Goal: Navigation & Orientation: Find specific page/section

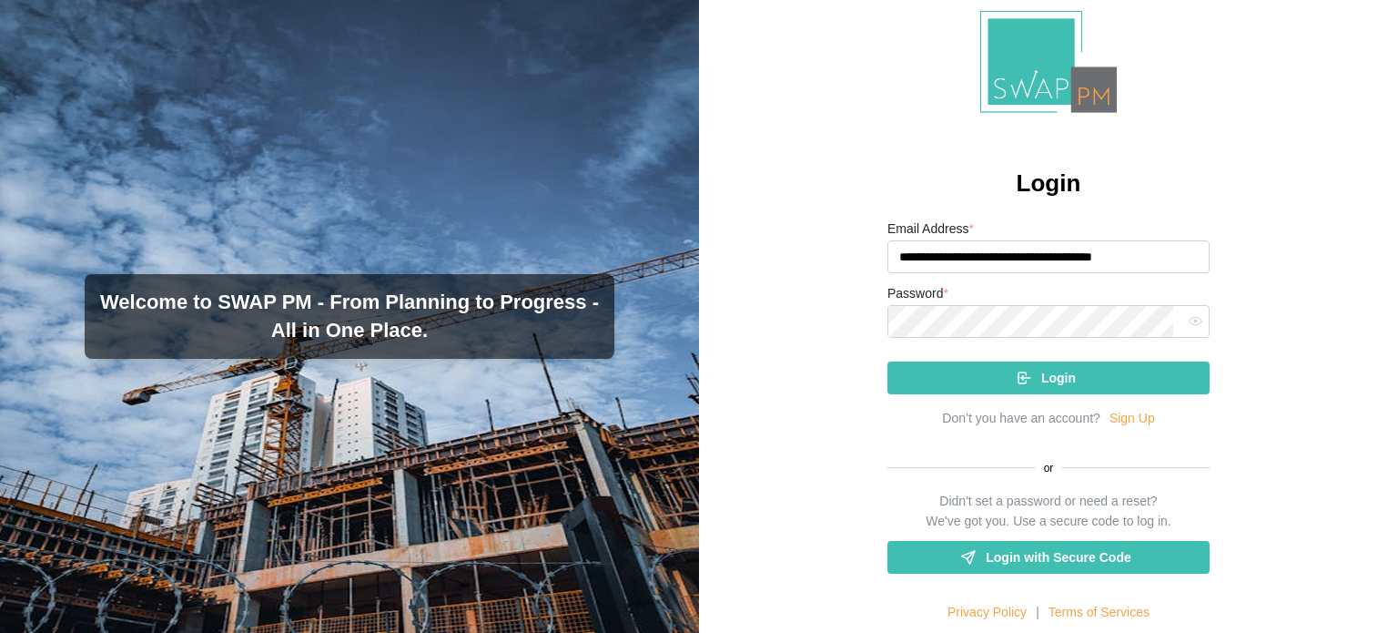
click at [1074, 376] on div "Login" at bounding box center [1046, 377] width 293 height 31
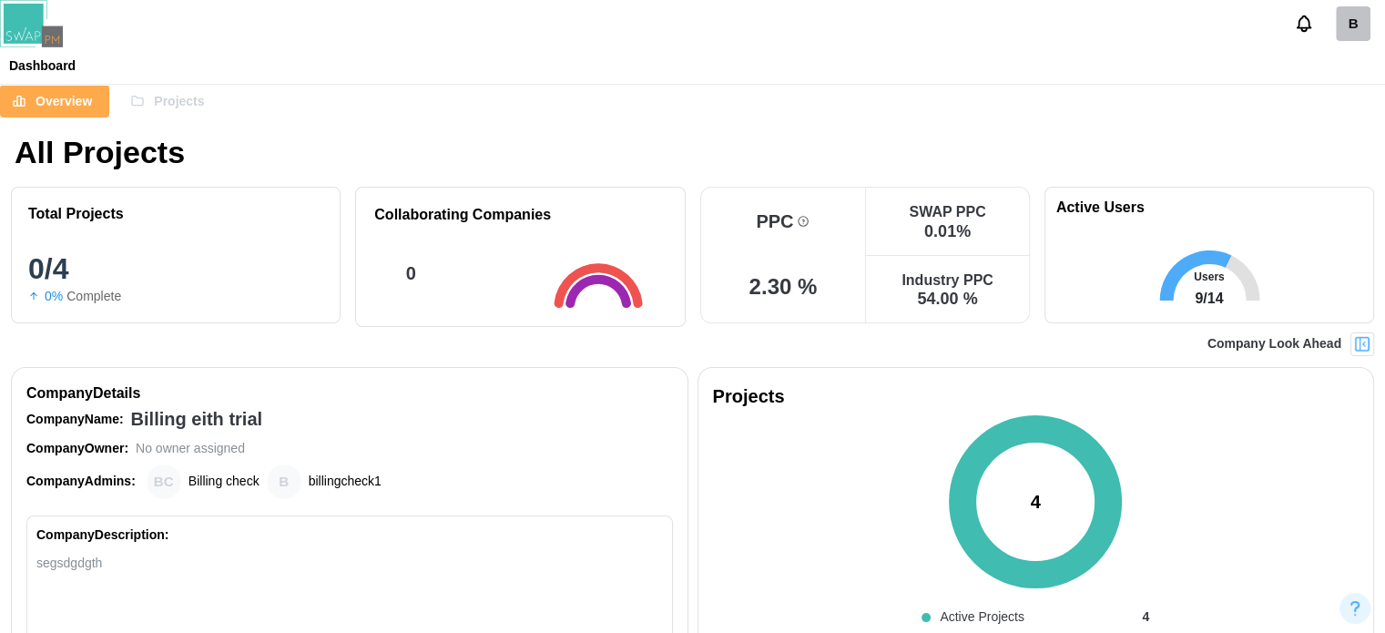
drag, startPoint x: 154, startPoint y: 100, endPoint x: 171, endPoint y: 93, distance: 18.8
click at [154, 100] on span "Projects" at bounding box center [179, 101] width 50 height 31
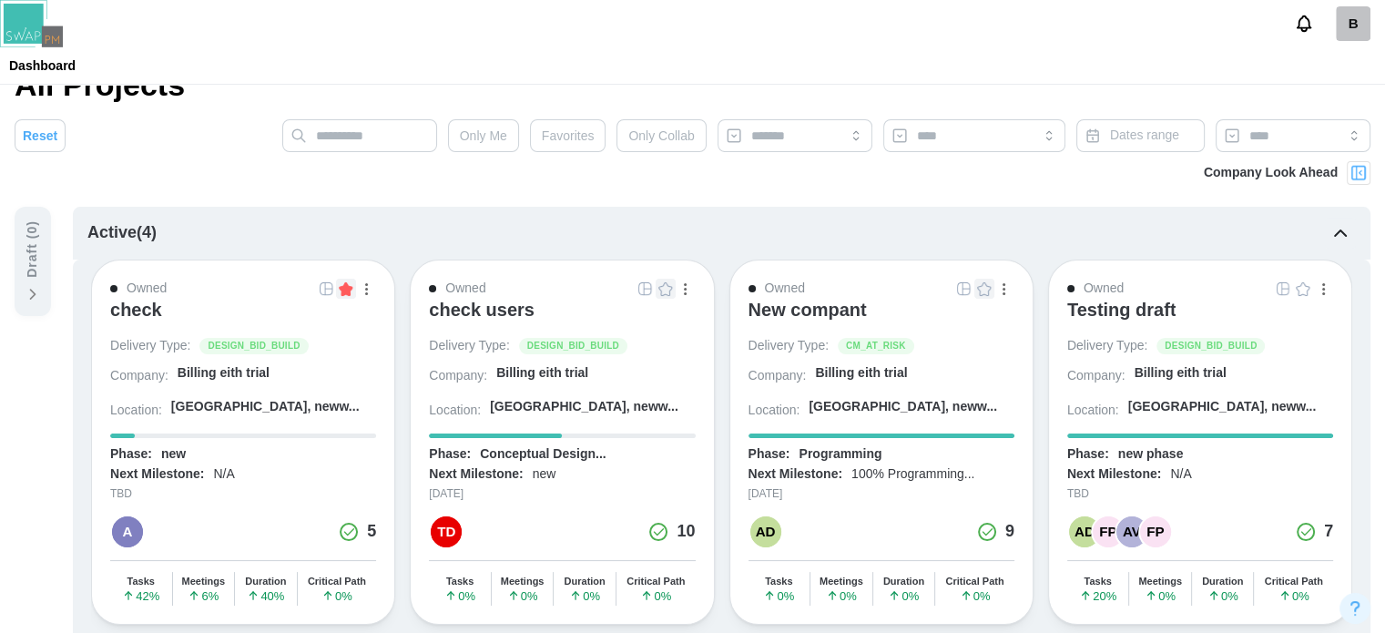
scroll to position [182, 0]
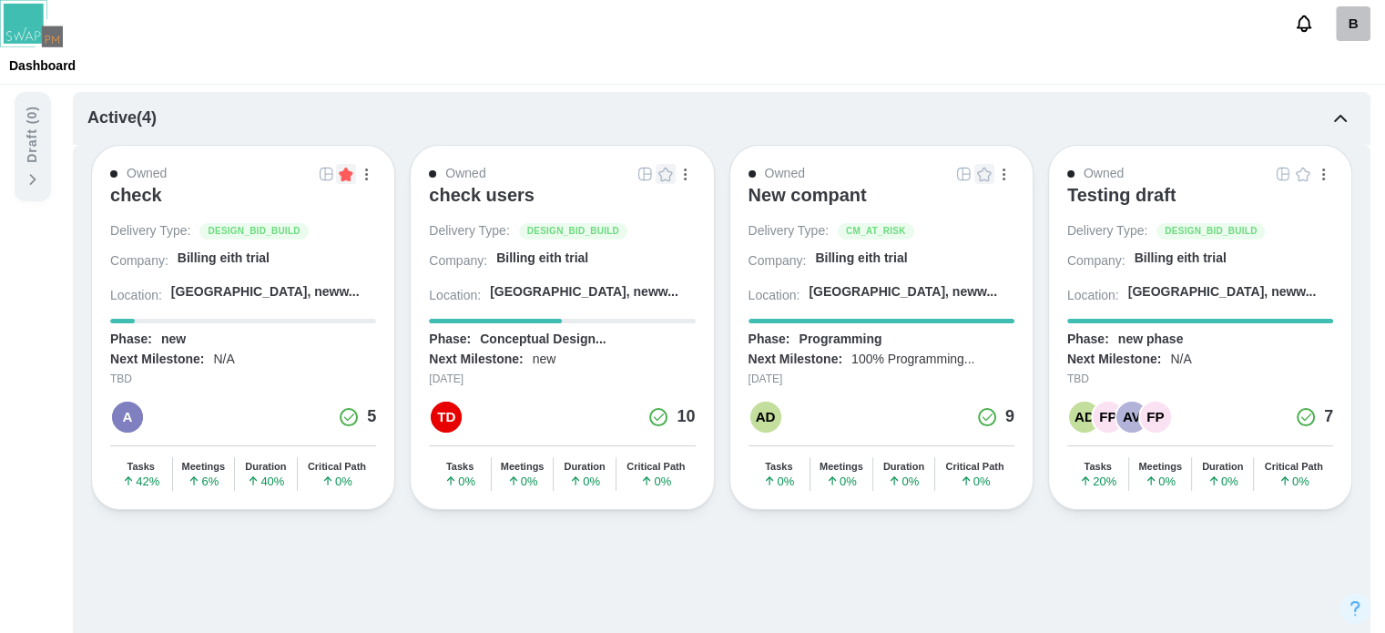
click at [137, 199] on div "check" at bounding box center [136, 195] width 52 height 22
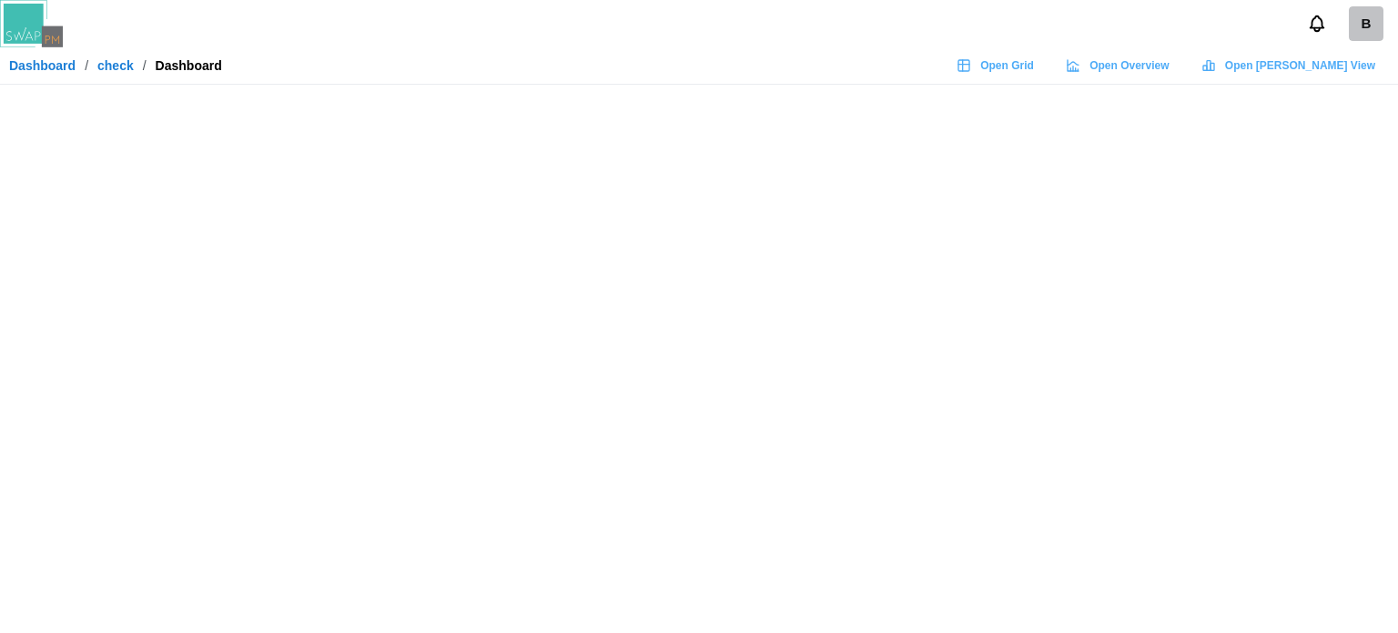
click at [1034, 77] on span "Open Grid" at bounding box center [1008, 65] width 54 height 25
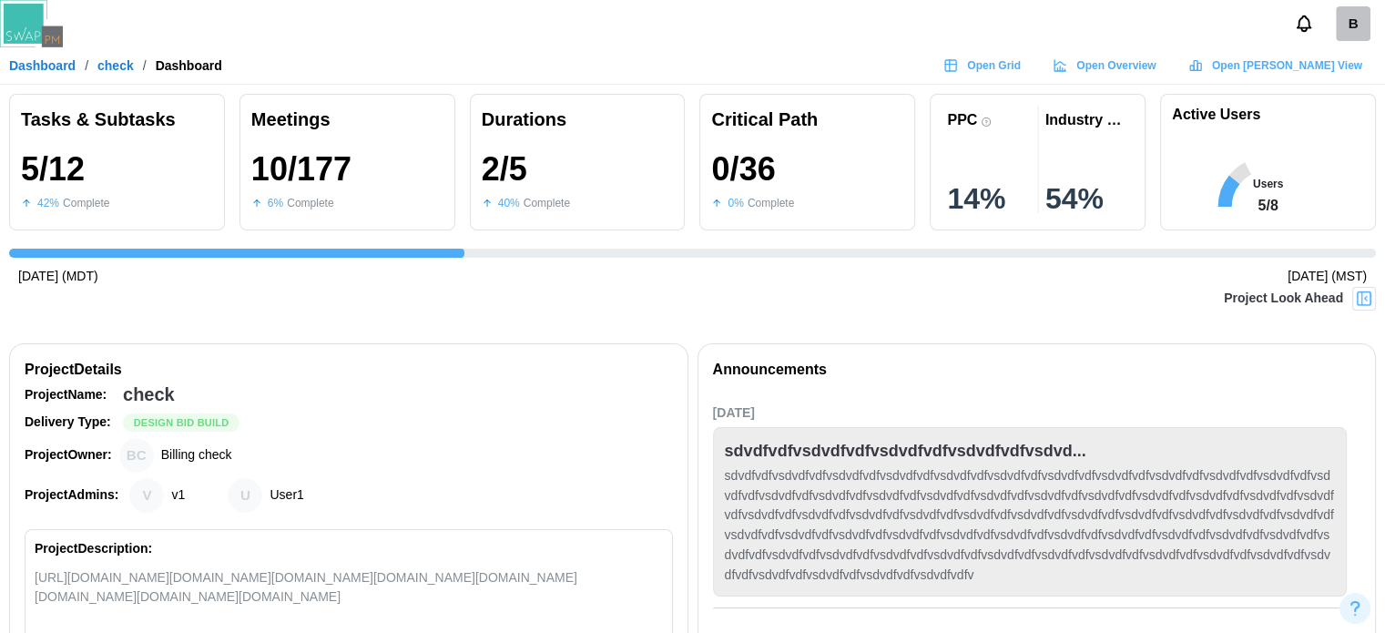
scroll to position [0, 685]
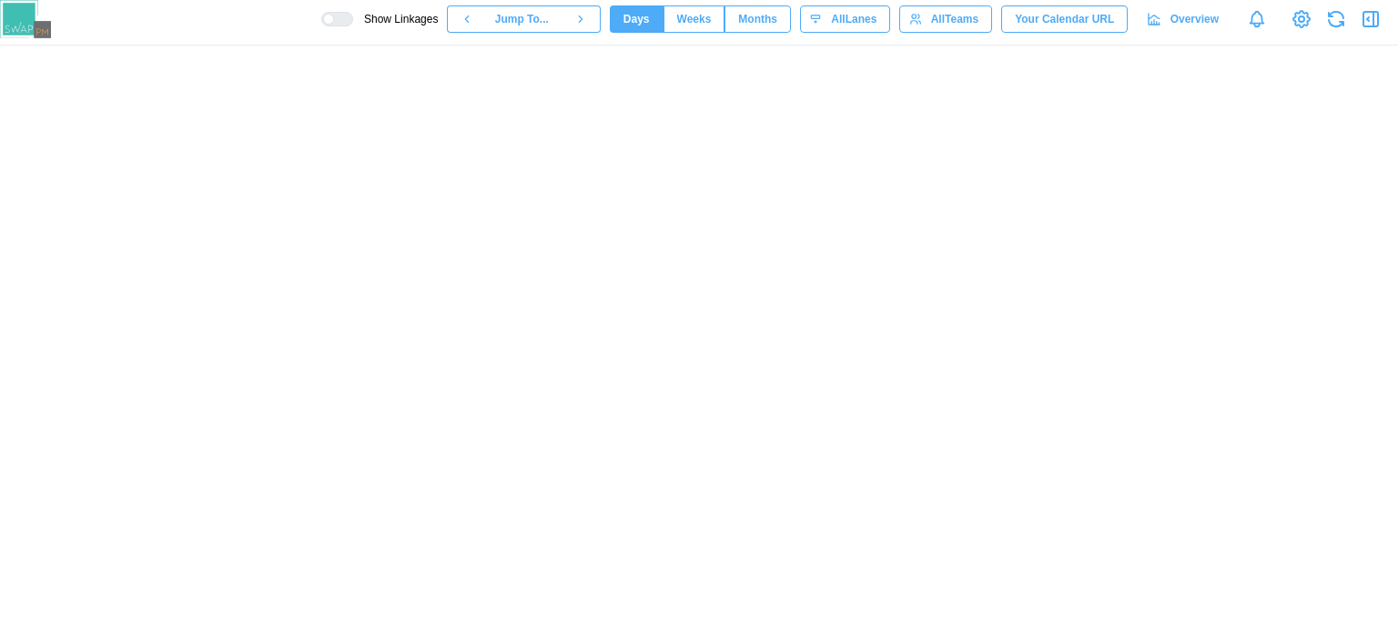
scroll to position [0, 6487]
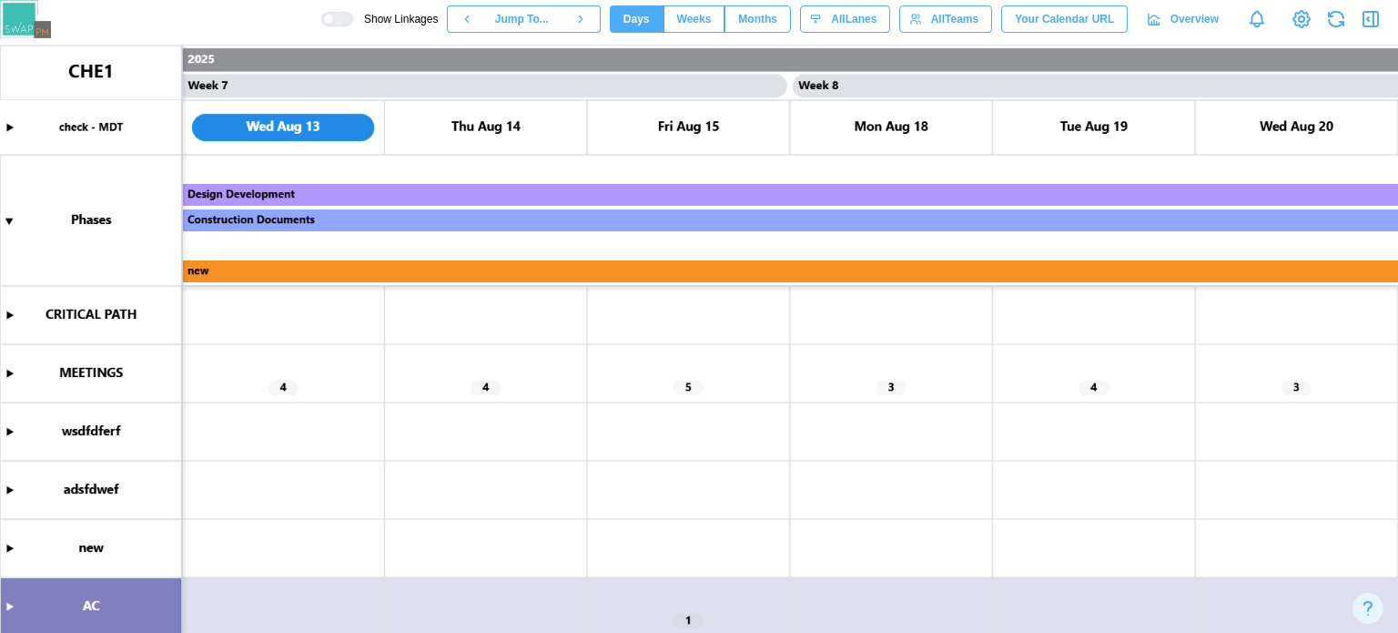
click at [6, 375] on canvas at bounding box center [699, 339] width 1398 height 587
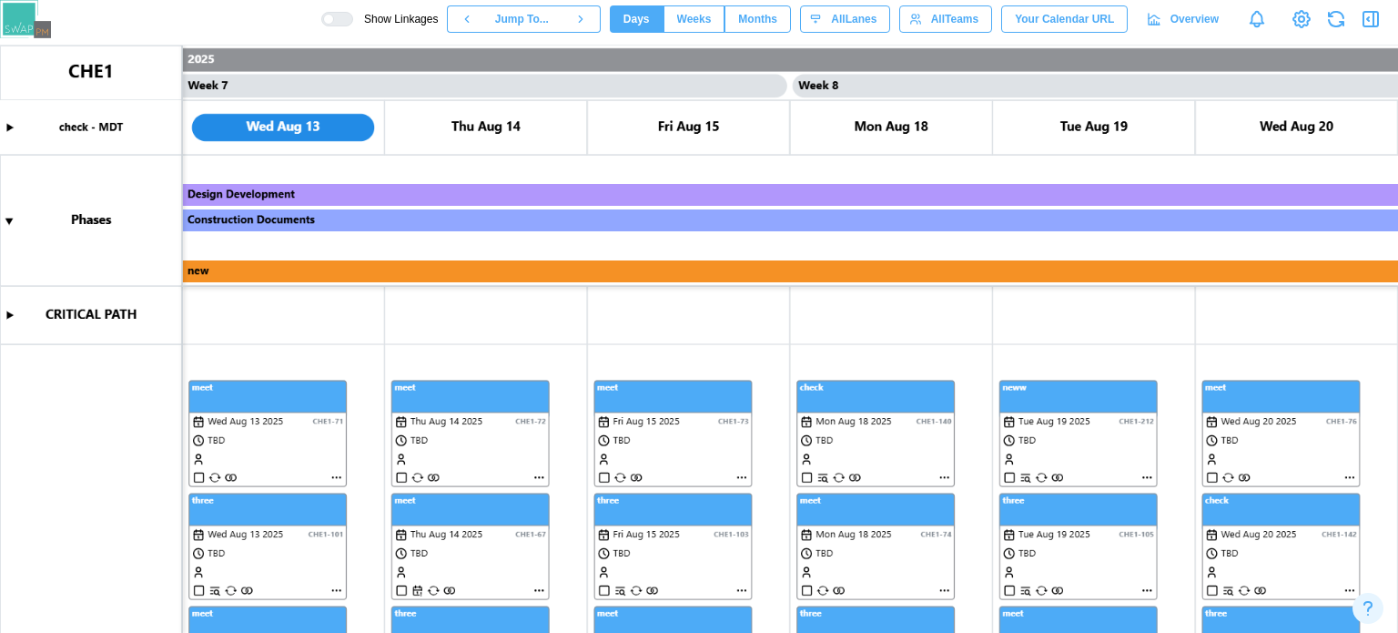
scroll to position [182, 0]
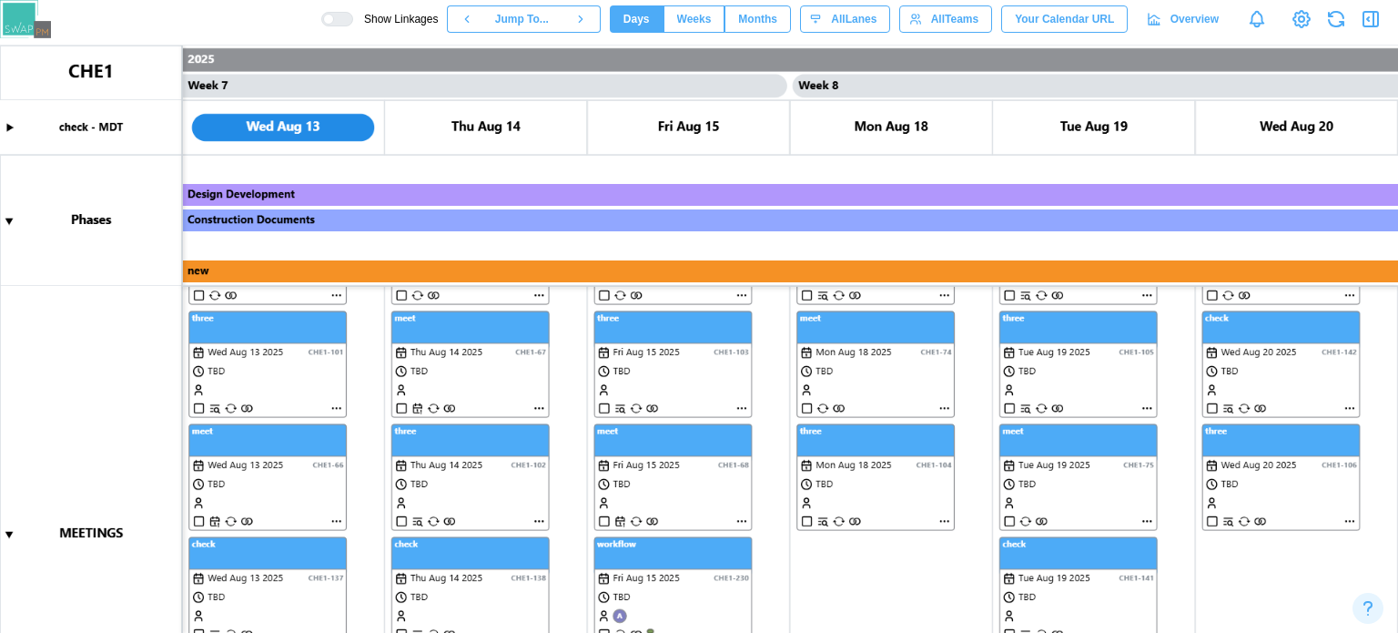
click at [352, 19] on div at bounding box center [343, 19] width 18 height 13
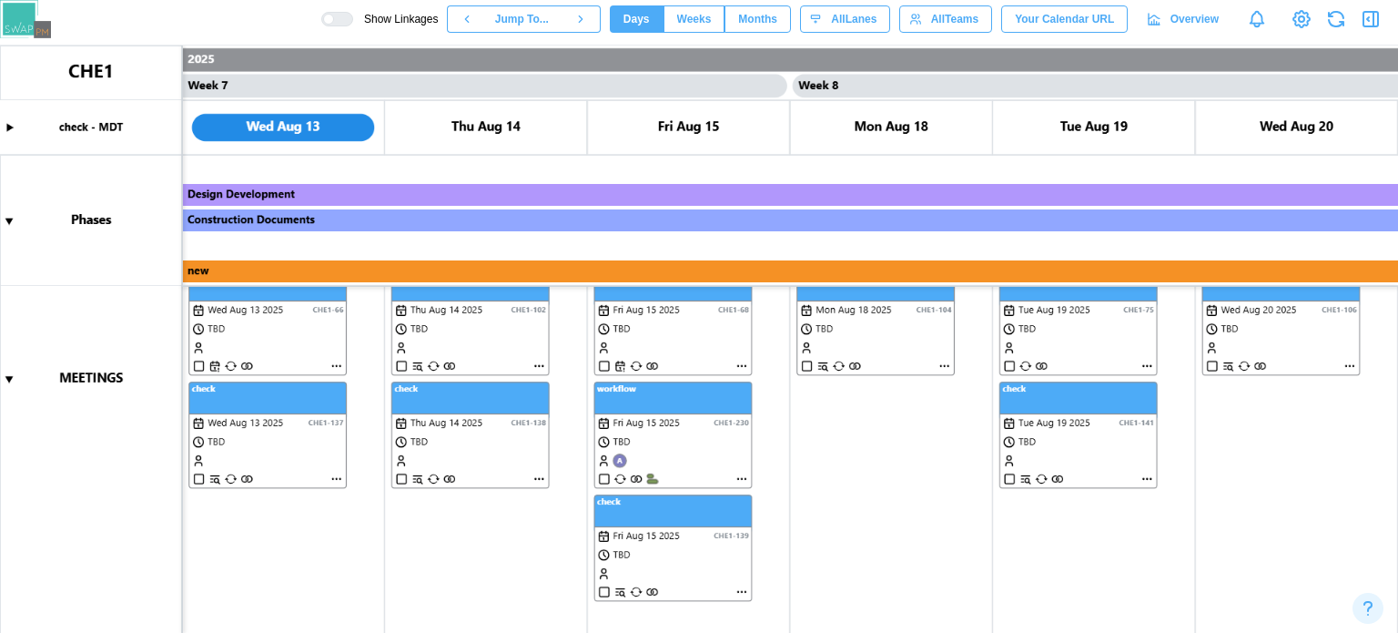
scroll to position [0, 0]
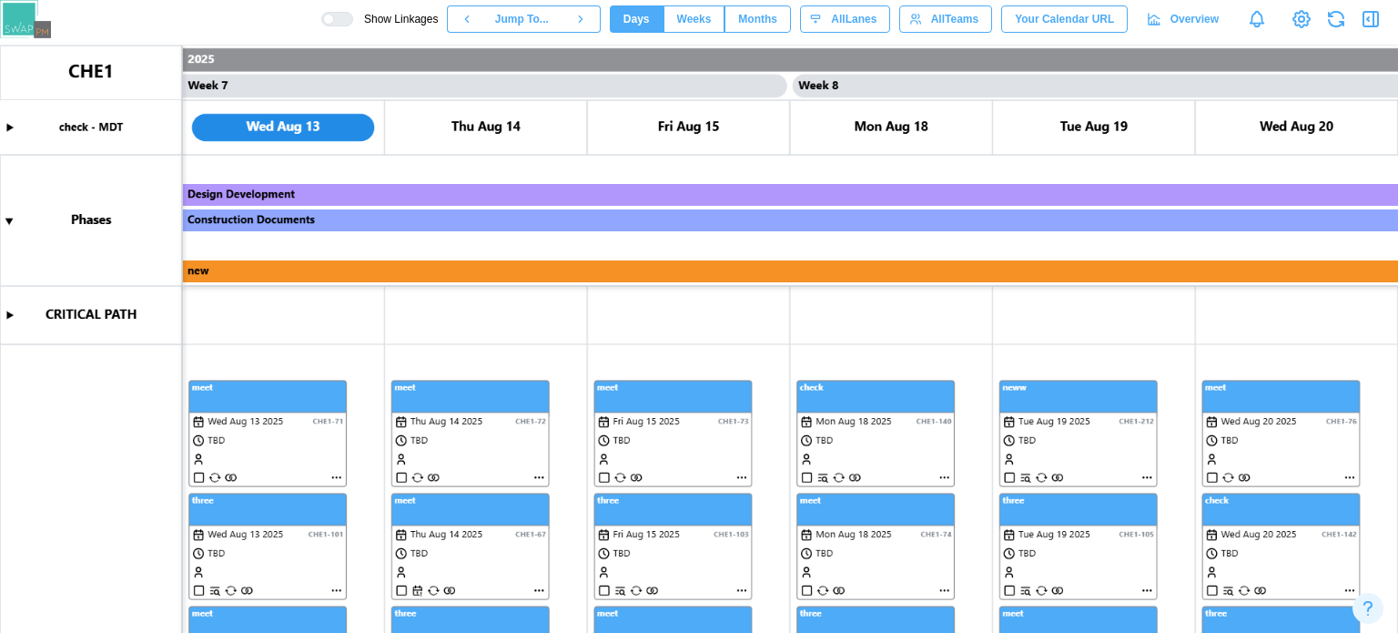
click at [1365, 5] on div "Show Linkages Jump To... Days Weeks Months days All Lanes All Teams Your Calend…" at bounding box center [859, 19] width 1077 height 31
click at [1369, 10] on icon "button" at bounding box center [1371, 19] width 22 height 22
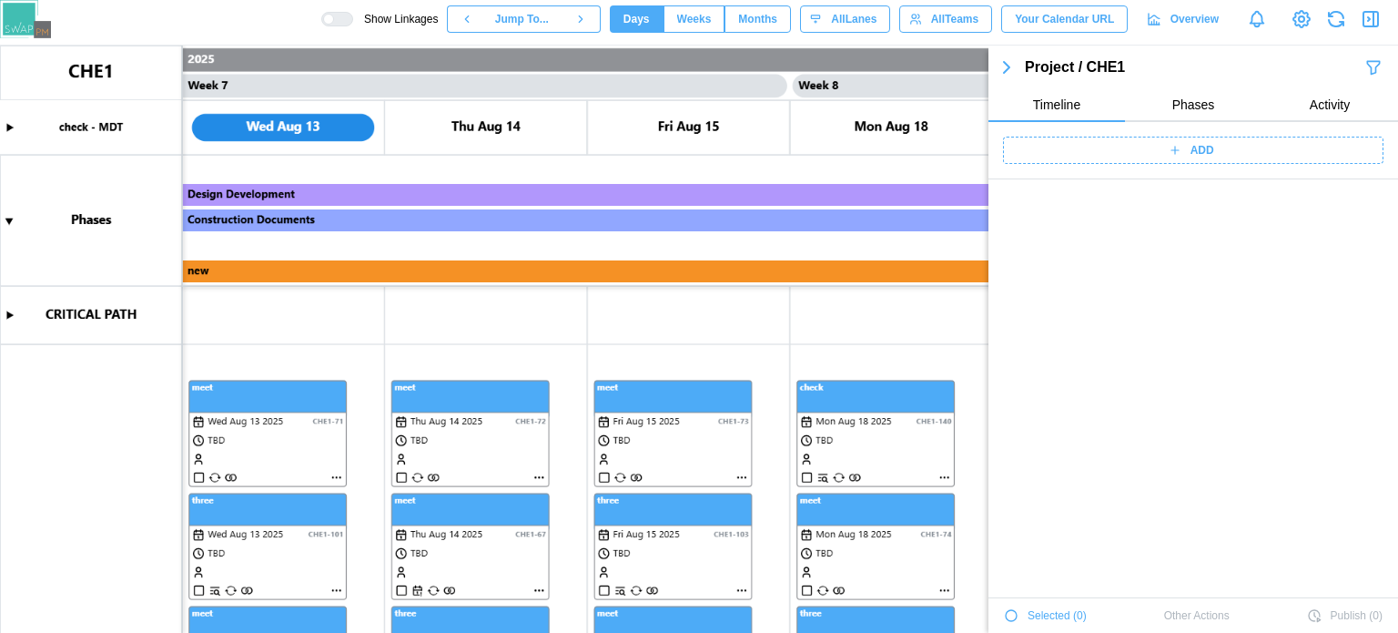
scroll to position [3065, 0]
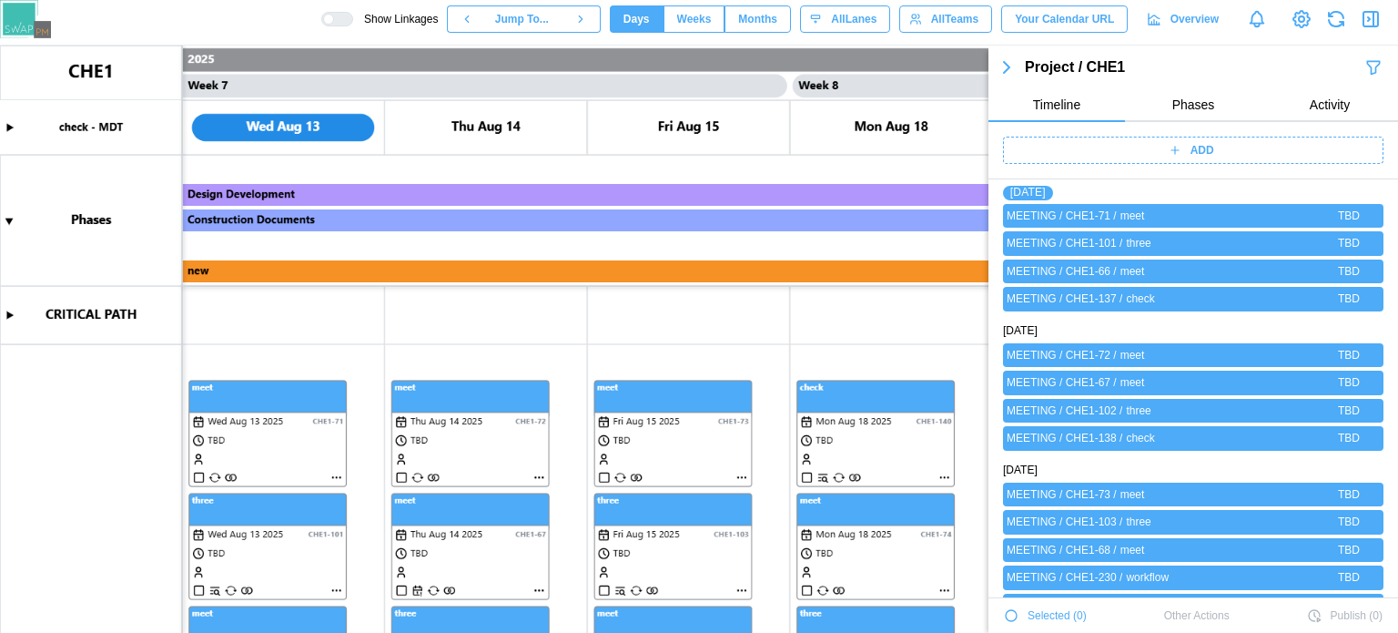
click at [810, 216] on canvas at bounding box center [699, 339] width 1398 height 587
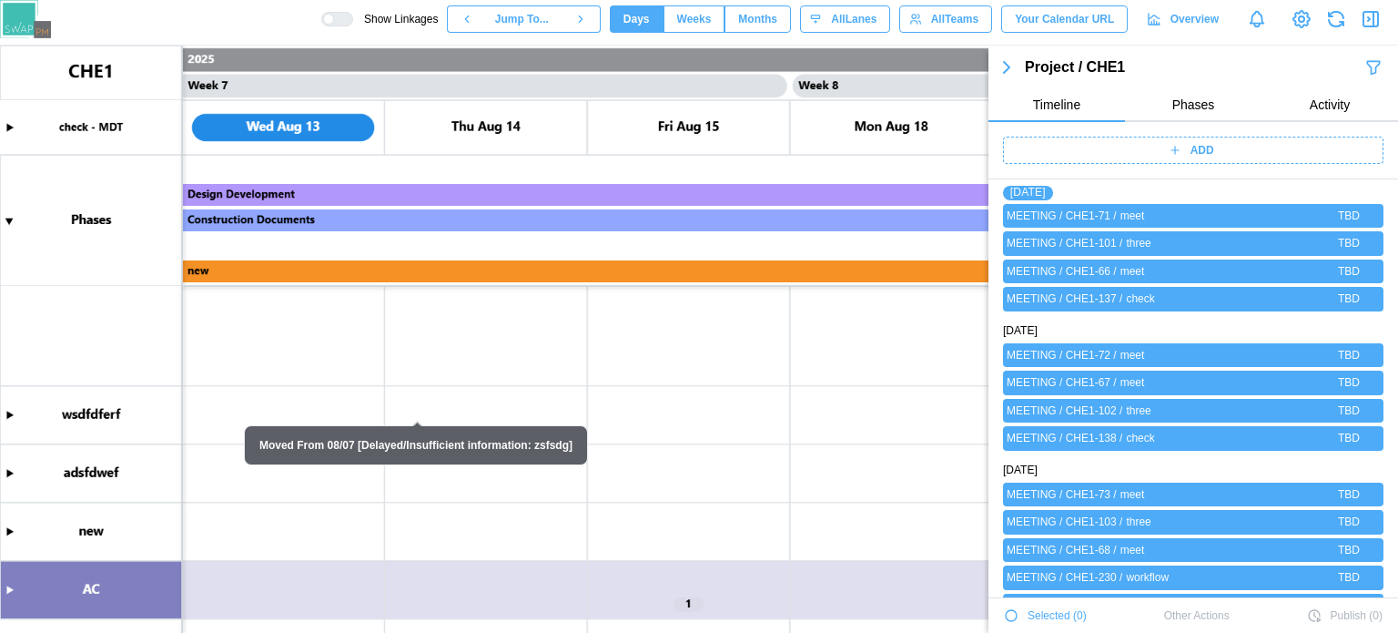
scroll to position [0, 0]
